Goal: Task Accomplishment & Management: Manage account settings

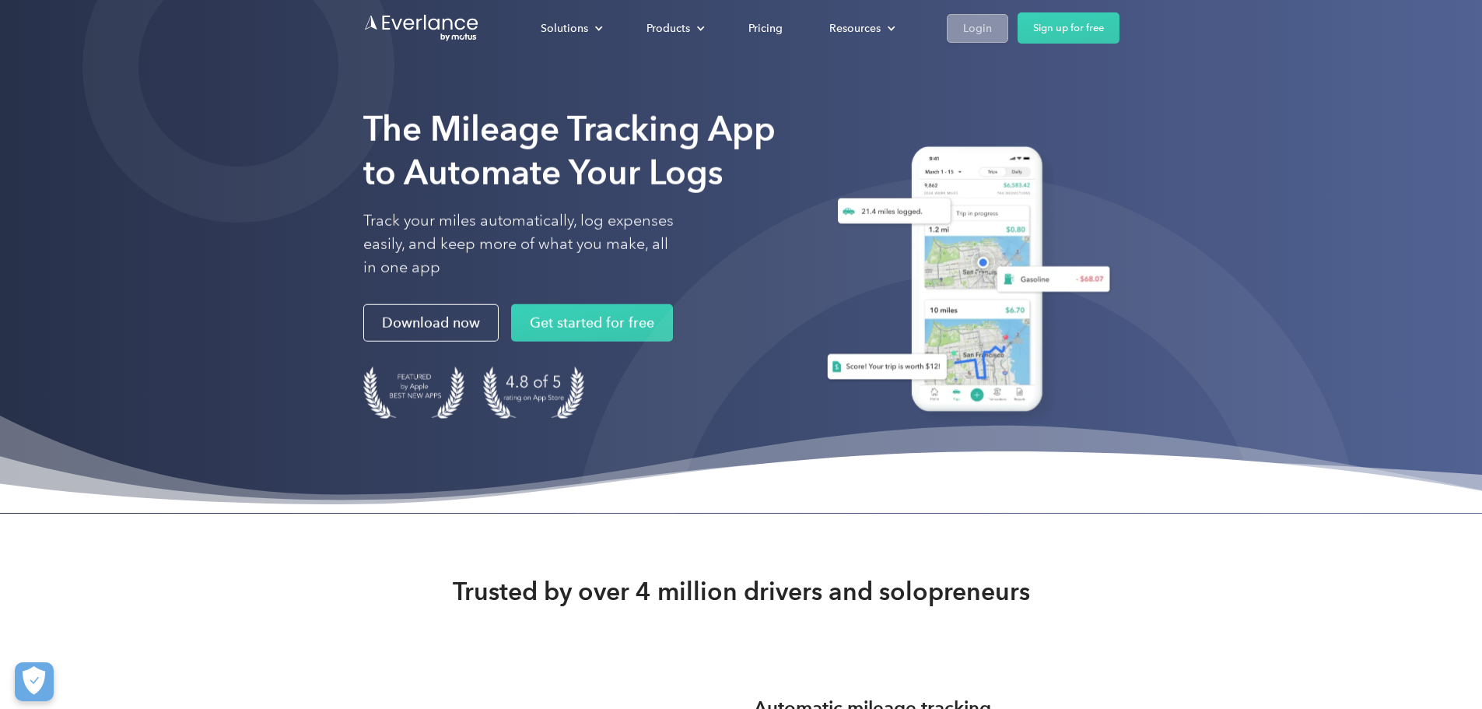
click at [992, 25] on div "Login" at bounding box center [977, 28] width 29 height 19
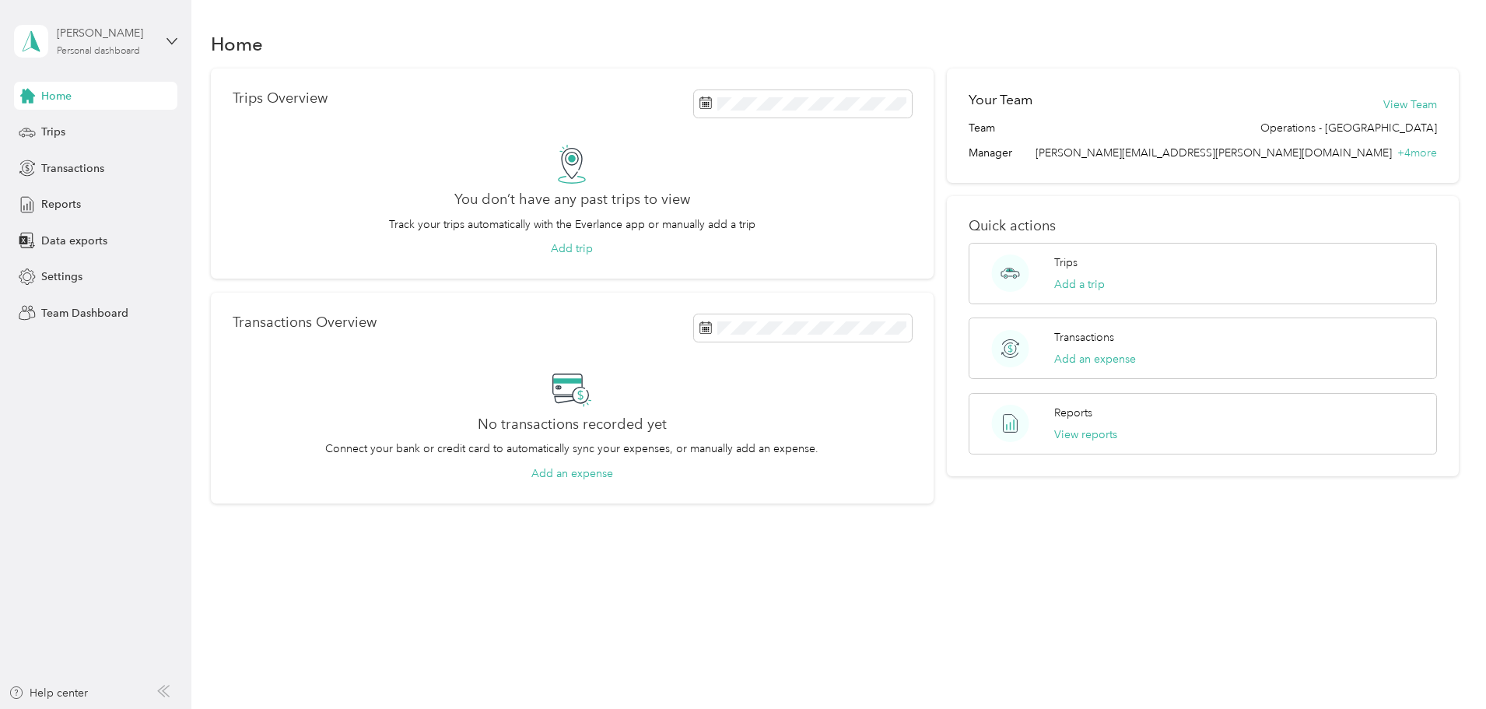
click at [89, 55] on div "Personal dashboard" at bounding box center [98, 51] width 83 height 9
click at [84, 131] on div "Team dashboard" at bounding box center [266, 127] width 482 height 27
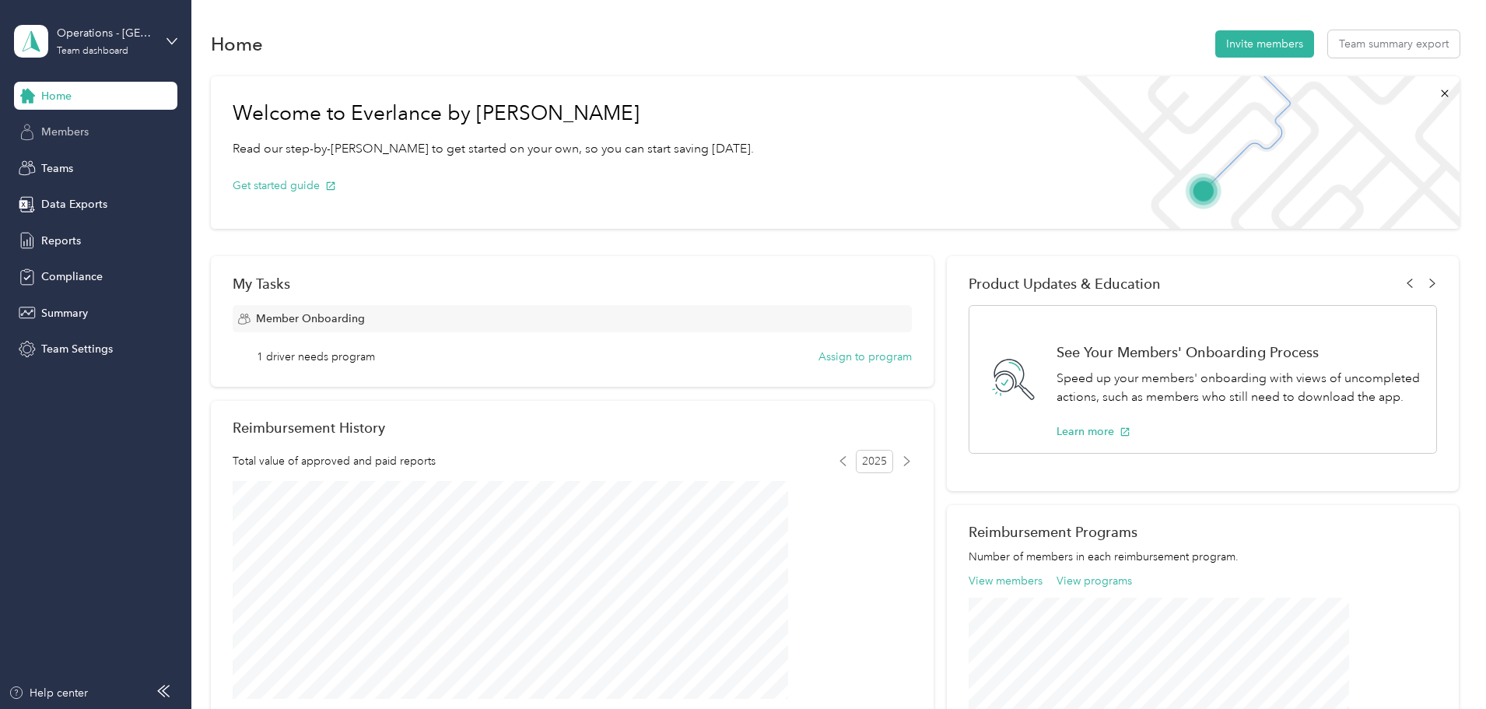
click at [79, 127] on span "Members" at bounding box center [64, 132] width 47 height 16
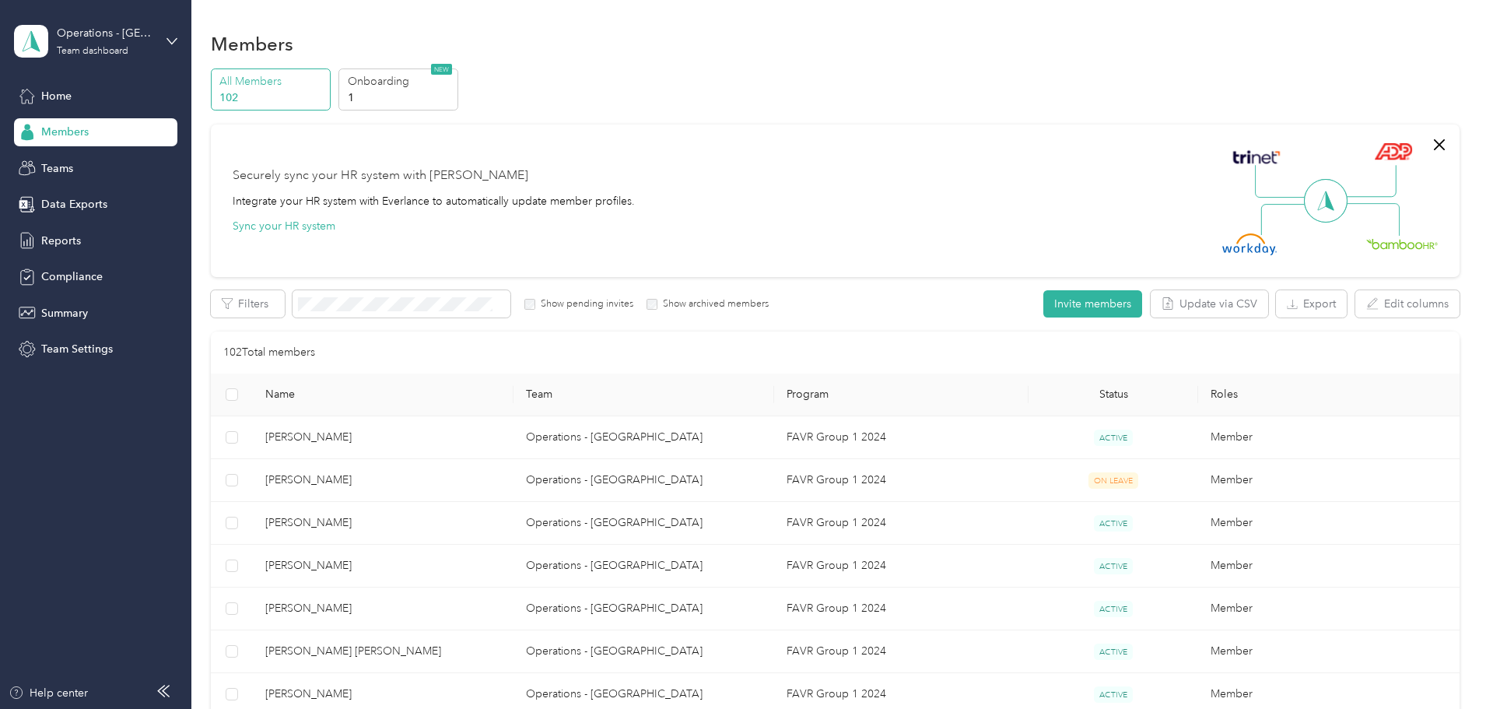
drag, startPoint x: 1425, startPoint y: 1, endPoint x: 1020, endPoint y: 82, distance: 413.5
click at [1020, 82] on div "All Members 102 Onboarding 1 NEW" at bounding box center [835, 89] width 1249 height 43
